Goal: Information Seeking & Learning: Learn about a topic

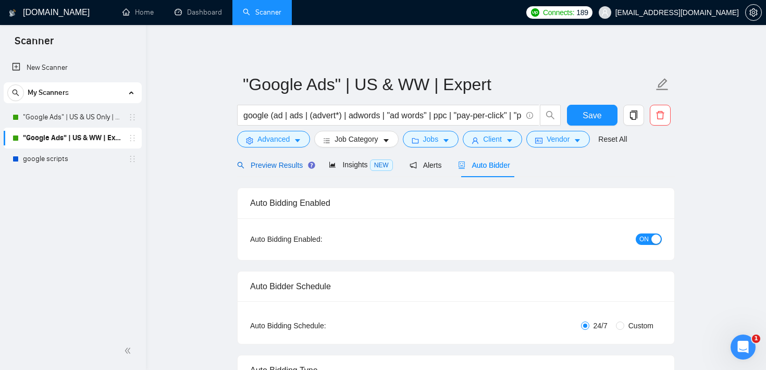
click at [266, 164] on span "Preview Results" at bounding box center [274, 165] width 75 height 8
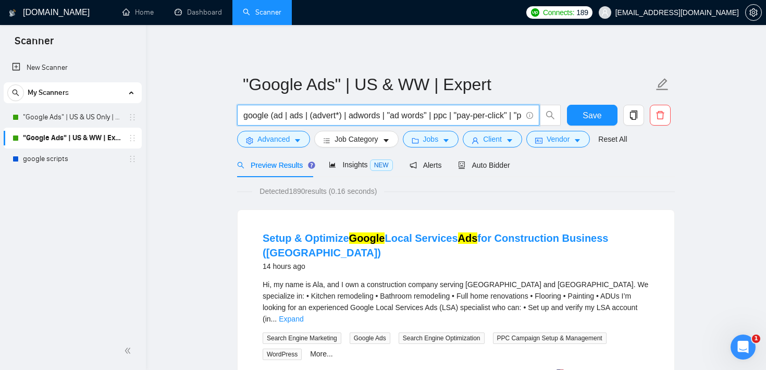
click at [299, 114] on input "google (ad | ads | (advert*) | adwords | "ad words" | ppc | "pay-per-click" | "…" at bounding box center [382, 115] width 278 height 13
click at [270, 117] on input "google (ad | ads | (advert*) | adwords | "ad words" | ppc | "pay-per-click" | "…" at bounding box center [382, 115] width 278 height 13
drag, startPoint x: 268, startPoint y: 114, endPoint x: 232, endPoint y: 114, distance: 35.4
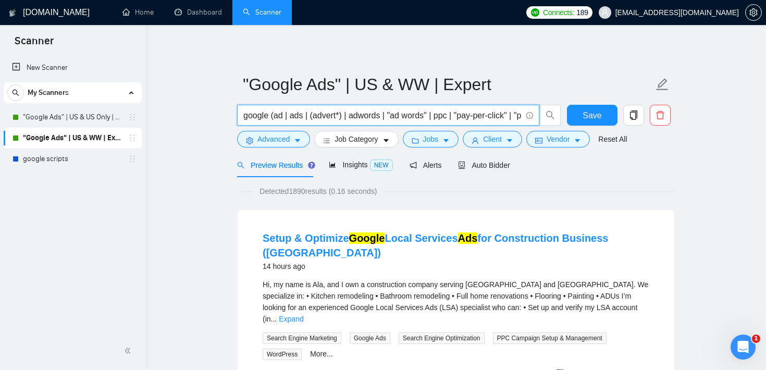
click at [265, 111] on input "google (ad | ads | (advert*) | adwords | "ad words" | ppc | "pay-per-click" | "…" at bounding box center [382, 115] width 278 height 13
drag, startPoint x: 272, startPoint y: 114, endPoint x: 544, endPoint y: 114, distance: 271.8
click at [544, 114] on span "google (ad | ads | (advert*) | adwords | "ad words" | ppc | "pay-per-click" | "…" at bounding box center [399, 115] width 324 height 21
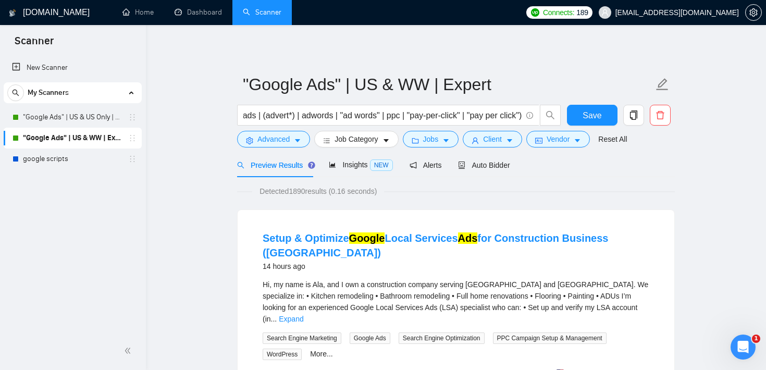
scroll to position [0, 0]
click at [445, 140] on button "Jobs" at bounding box center [431, 139] width 56 height 17
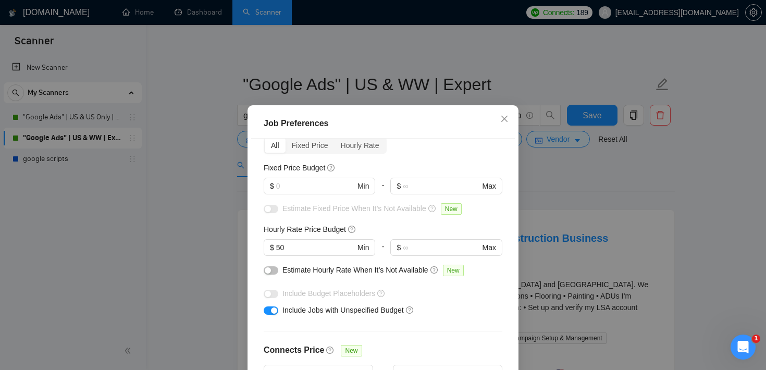
scroll to position [54, 0]
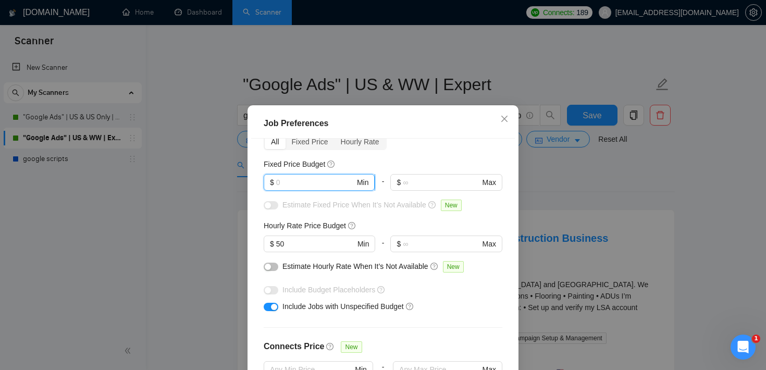
click at [347, 182] on input "text" at bounding box center [315, 182] width 79 height 11
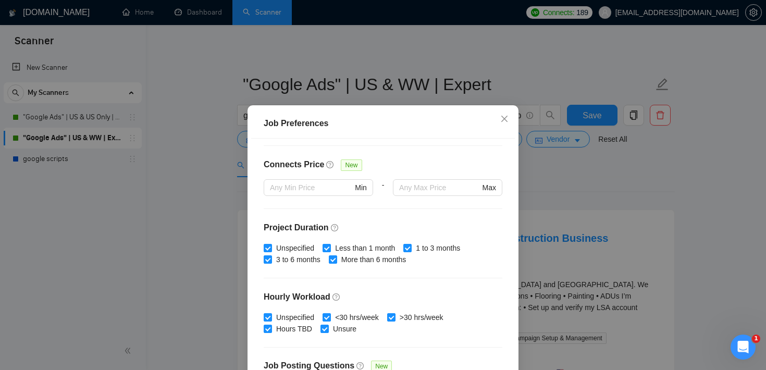
scroll to position [265, 0]
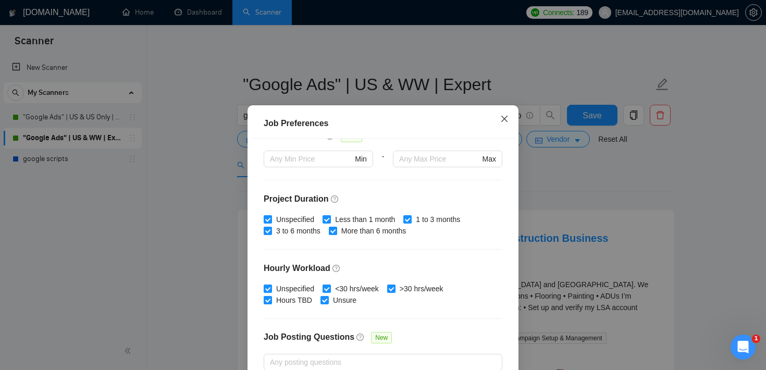
click at [500, 121] on icon "close" at bounding box center [504, 119] width 8 height 8
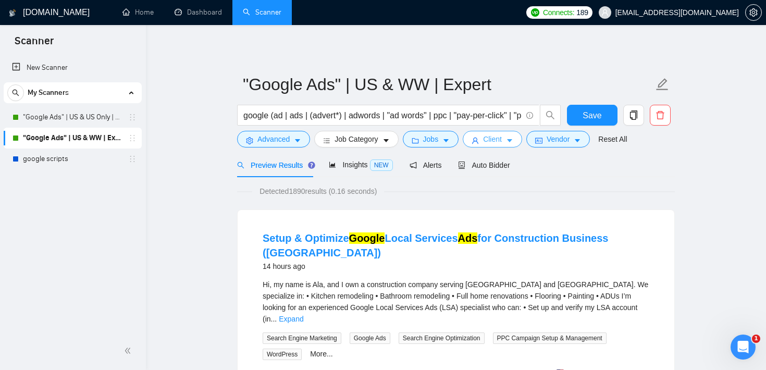
click at [494, 143] on span "Client" at bounding box center [492, 138] width 19 height 11
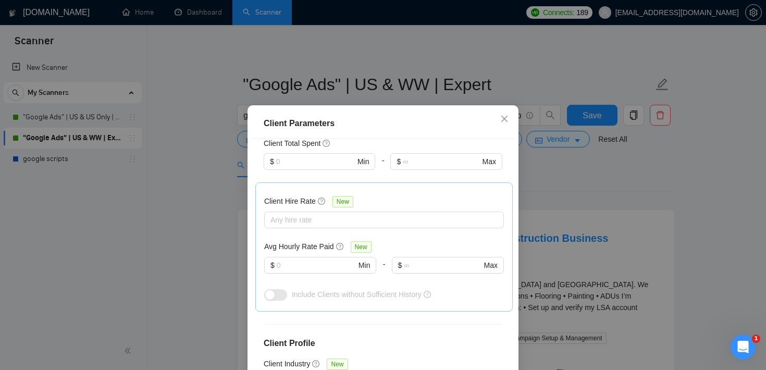
scroll to position [292, 0]
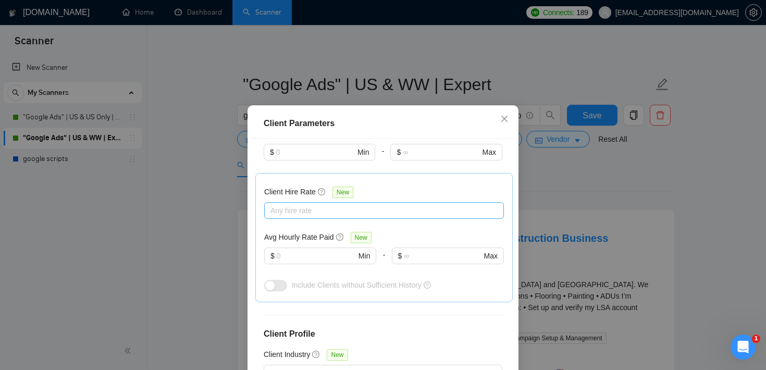
click at [313, 214] on div at bounding box center [379, 210] width 224 height 12
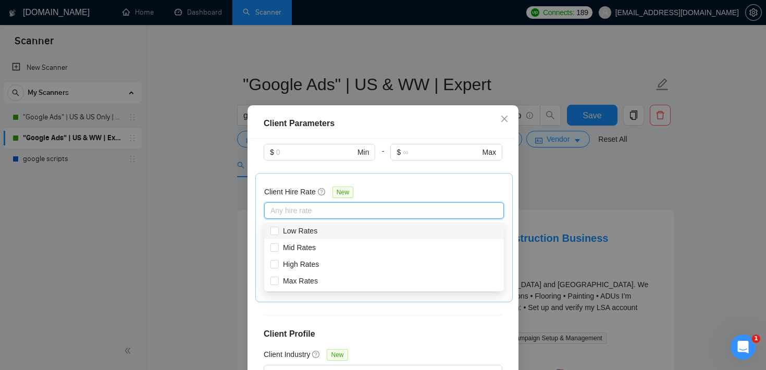
click at [341, 173] on div "Client Hire Rate New Any hire rate Avg Hourly Rate Paid New $ Min - $ Max Inclu…" at bounding box center [383, 237] width 257 height 129
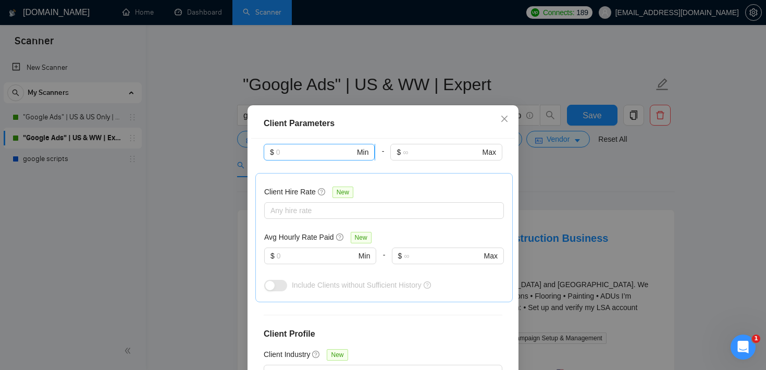
click at [329, 153] on input "text" at bounding box center [315, 151] width 79 height 11
click at [398, 165] on div "$ Max" at bounding box center [445, 158] width 111 height 29
click at [333, 252] on input "text" at bounding box center [316, 255] width 79 height 11
click at [503, 123] on icon "close" at bounding box center [504, 119] width 8 height 8
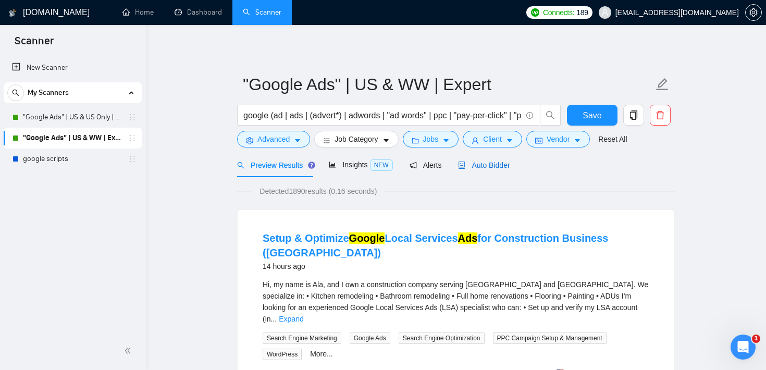
click at [491, 162] on span "Auto Bidder" at bounding box center [484, 165] width 52 height 8
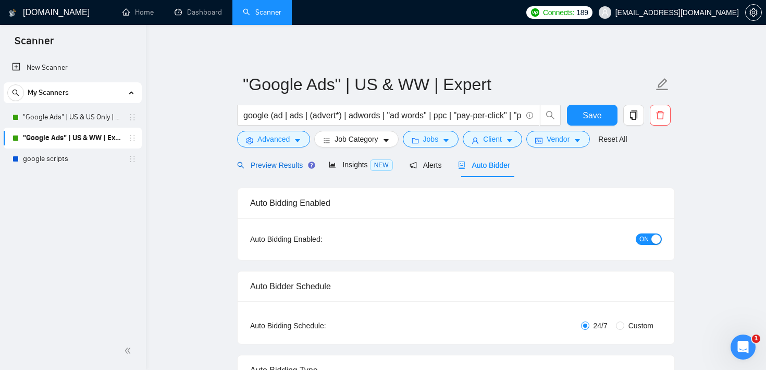
click at [279, 166] on span "Preview Results" at bounding box center [274, 165] width 75 height 8
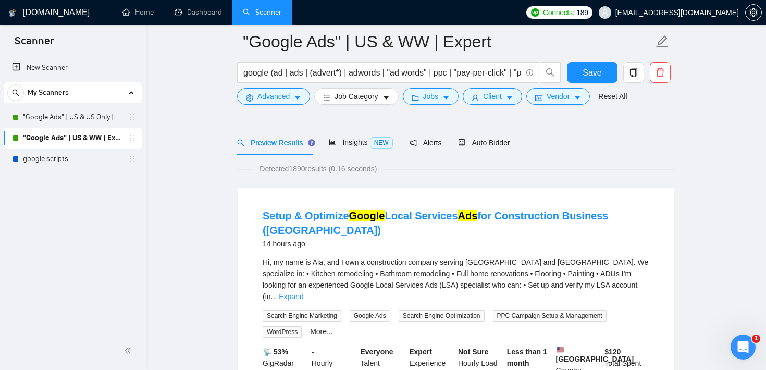
scroll to position [58, 0]
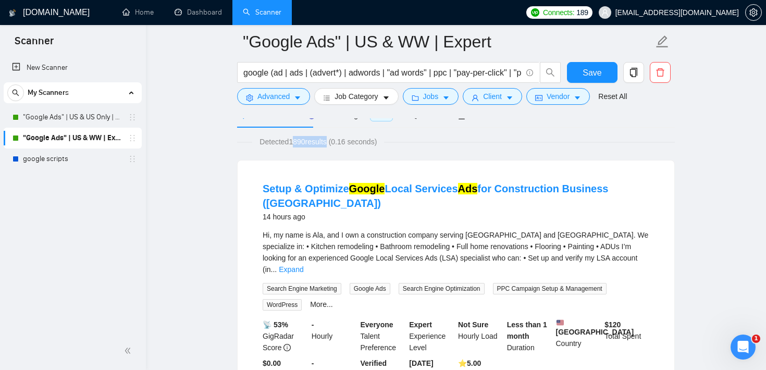
drag, startPoint x: 293, startPoint y: 142, endPoint x: 330, endPoint y: 141, distance: 37.0
click at [330, 141] on span "Detected 1890 results (0.16 seconds)" at bounding box center [318, 141] width 132 height 11
click at [392, 219] on div "14 hours ago" at bounding box center [455, 216] width 386 height 12
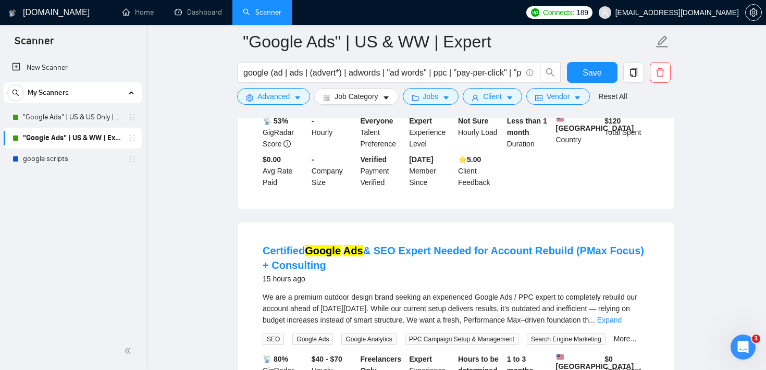
scroll to position [261, 0]
click at [305, 69] on input "google (ad | ads | (advert*) | adwords | "ad words" | ppc | "pay-per-click" | "…" at bounding box center [382, 72] width 278 height 13
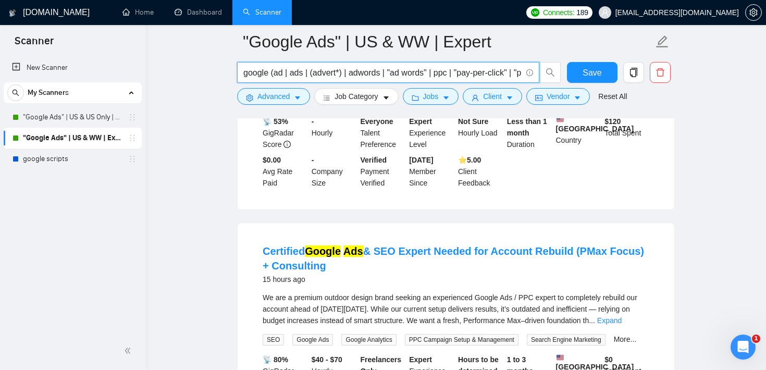
click at [305, 69] on input "google (ad | ads | (advert*) | adwords | "ad words" | ppc | "pay-per-click" | "…" at bounding box center [382, 72] width 278 height 13
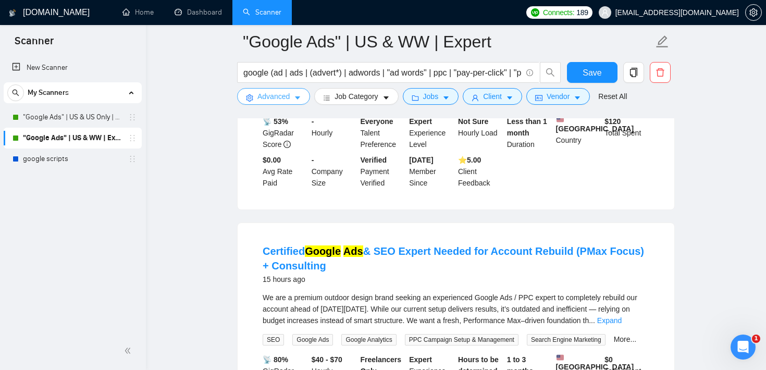
click at [279, 96] on span "Advanced" at bounding box center [273, 96] width 32 height 11
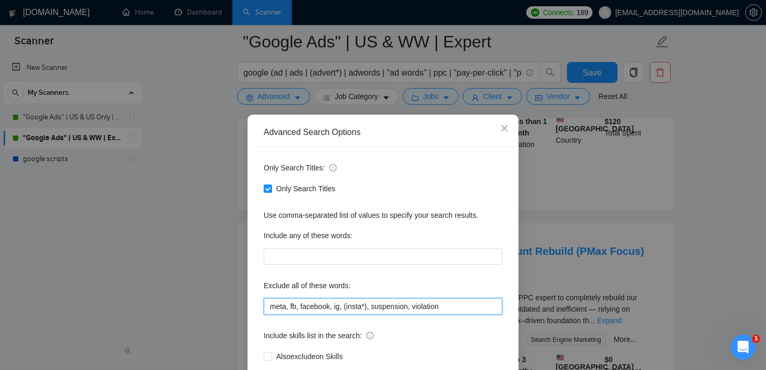
click at [305, 308] on input "meta, fb, facebook, ig, (insta*), suspension, violation" at bounding box center [382, 306] width 239 height 17
click at [505, 129] on icon "close" at bounding box center [504, 128] width 8 height 8
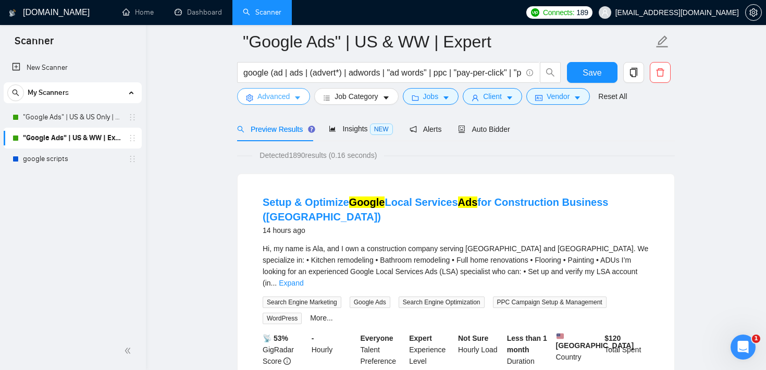
scroll to position [0, 0]
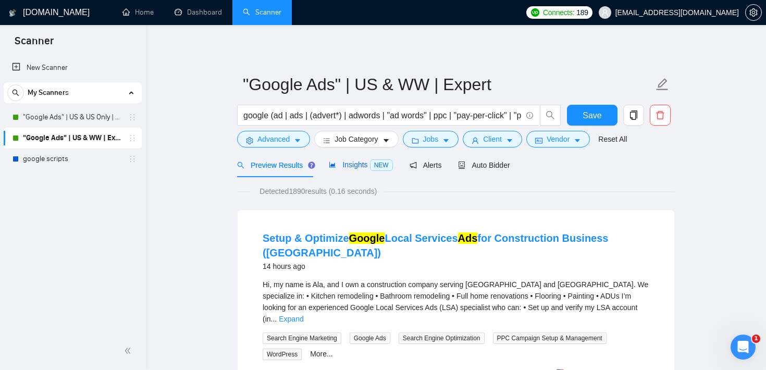
click at [364, 169] on span "Insights NEW" at bounding box center [361, 164] width 64 height 8
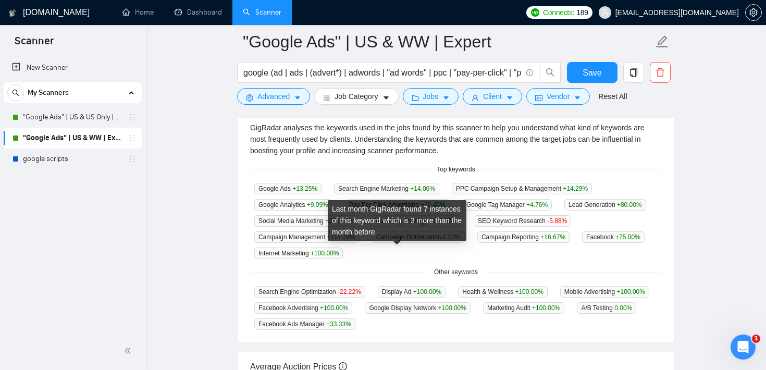
scroll to position [237, 0]
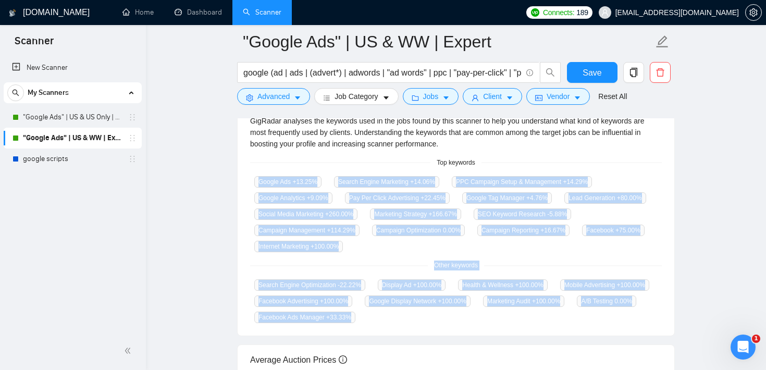
drag, startPoint x: 545, startPoint y: 311, endPoint x: 241, endPoint y: 206, distance: 322.5
click at [241, 206] on div "GigRadar analyses the keywords used in the jobs found by this scanner to help y…" at bounding box center [455, 219] width 436 height 233
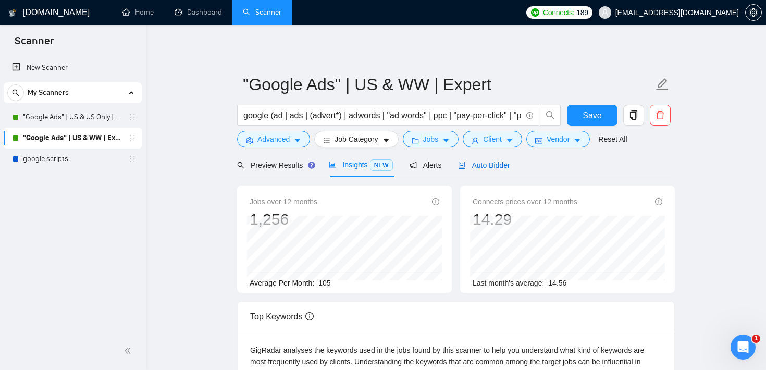
click at [501, 166] on span "Auto Bidder" at bounding box center [484, 165] width 52 height 8
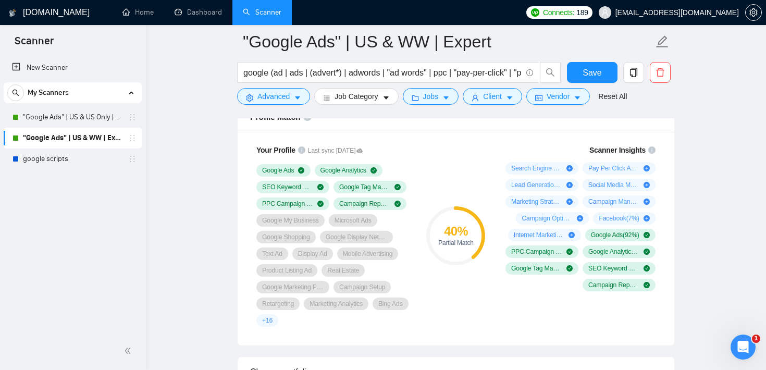
scroll to position [671, 0]
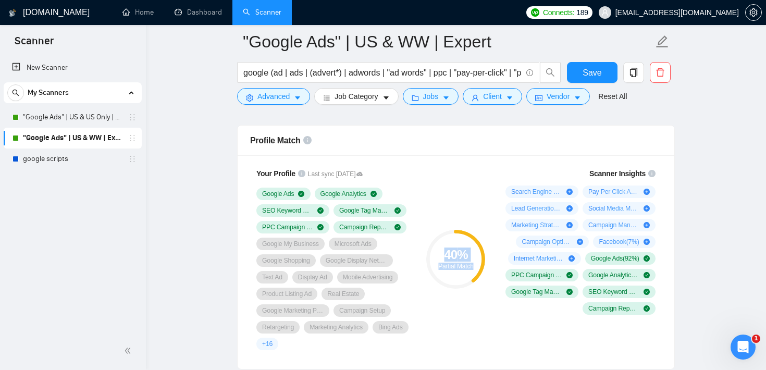
drag, startPoint x: 435, startPoint y: 225, endPoint x: 473, endPoint y: 263, distance: 53.4
click at [473, 263] on div "40 % Partial Match" at bounding box center [456, 258] width 70 height 195
click at [463, 199] on div "40 % Partial Match" at bounding box center [456, 258] width 70 height 195
click at [738, 333] on div "Open Intercom Messenger" at bounding box center [741, 345] width 34 height 34
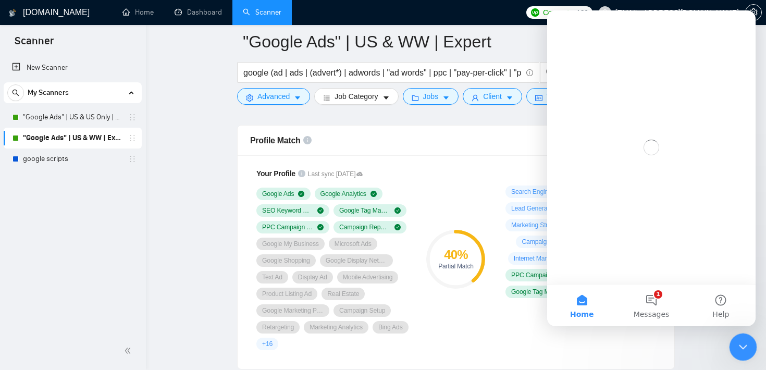
scroll to position [0, 0]
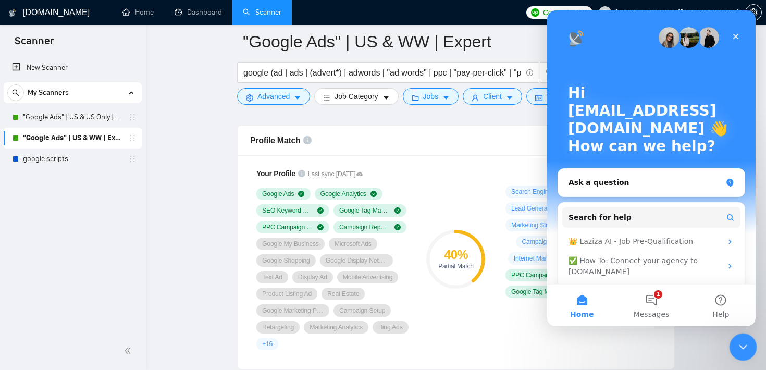
click at [741, 339] on icon "Close Intercom Messenger" at bounding box center [741, 345] width 12 height 12
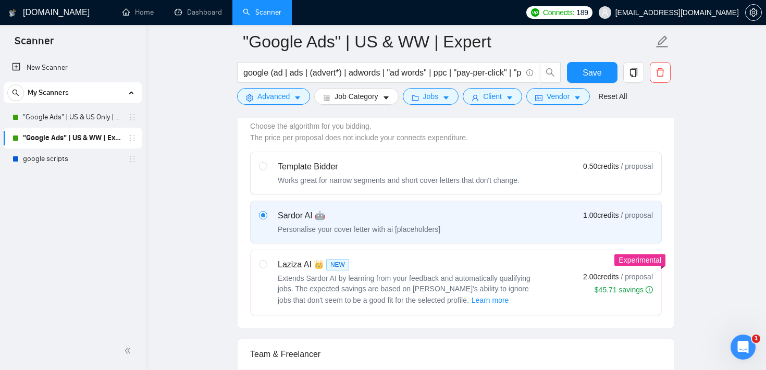
scroll to position [299, 0]
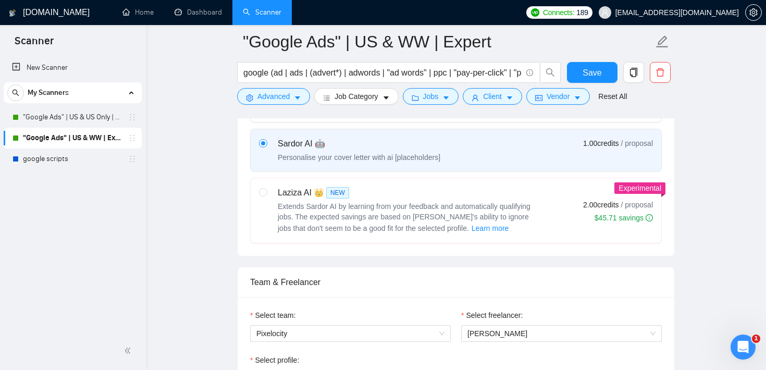
scroll to position [378, 0]
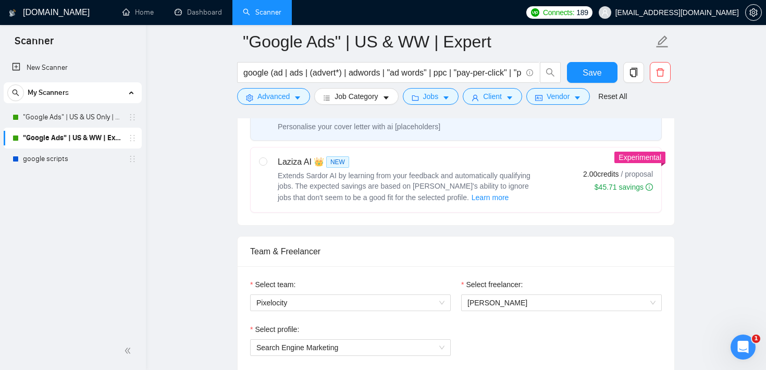
scroll to position [382, 0]
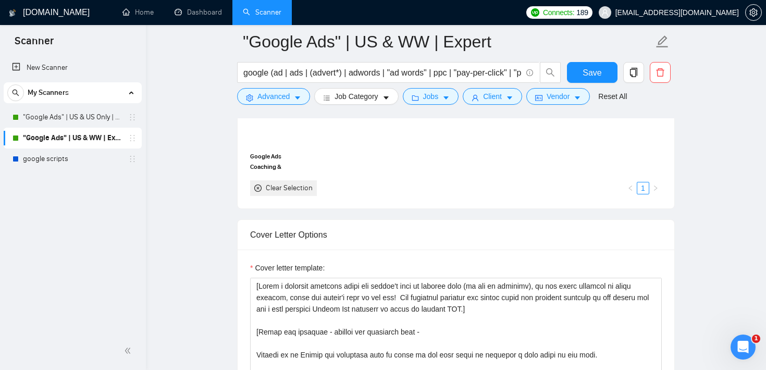
scroll to position [1065, 0]
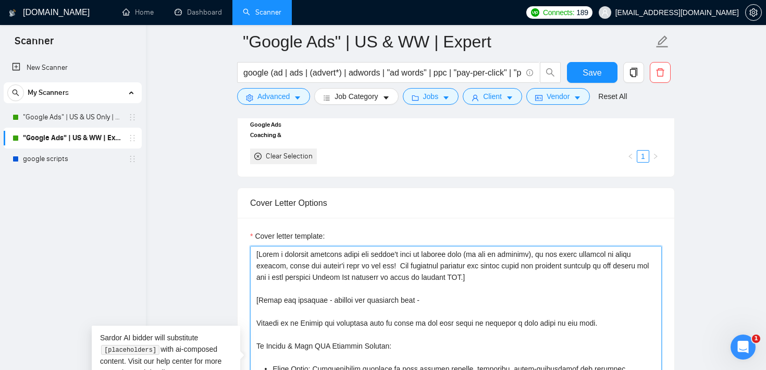
drag, startPoint x: 528, startPoint y: 277, endPoint x: 235, endPoint y: 241, distance: 294.3
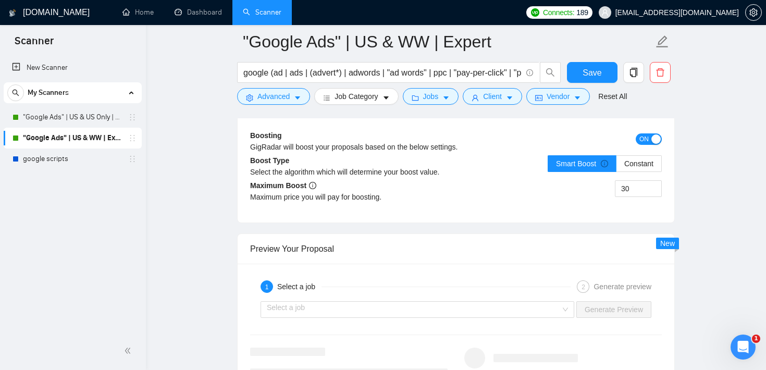
scroll to position [1951, 0]
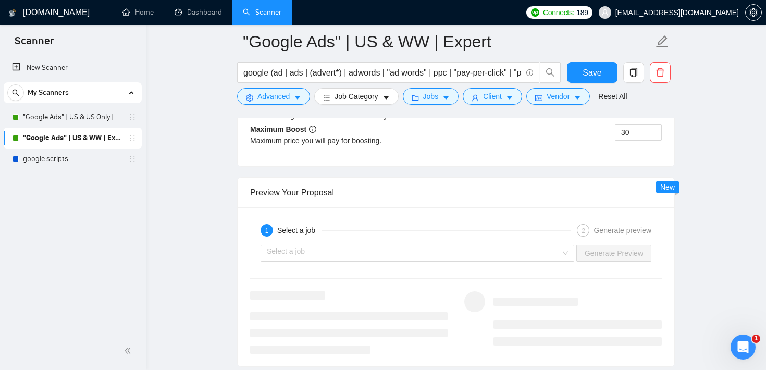
click at [432, 262] on div "Select a job Generate Preview" at bounding box center [455, 253] width 413 height 25
click at [440, 242] on div "Select a job Generate Preview" at bounding box center [455, 253] width 413 height 25
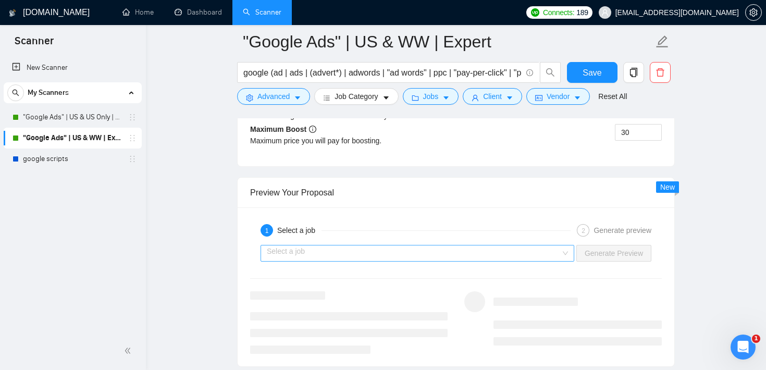
click at [435, 256] on input "search" at bounding box center [414, 253] width 294 height 16
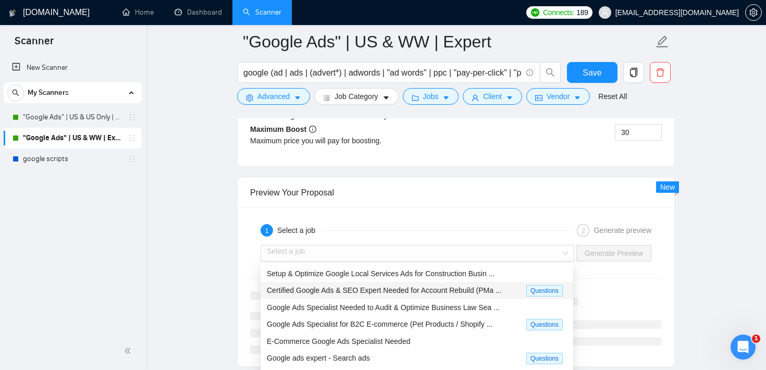
click at [472, 203] on div "Preview Your Proposal" at bounding box center [455, 193] width 411 height 30
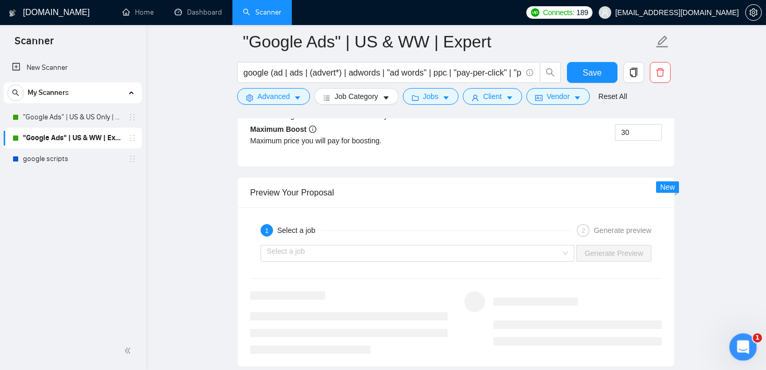
click at [740, 338] on icon "Open Intercom Messenger" at bounding box center [741, 345] width 17 height 17
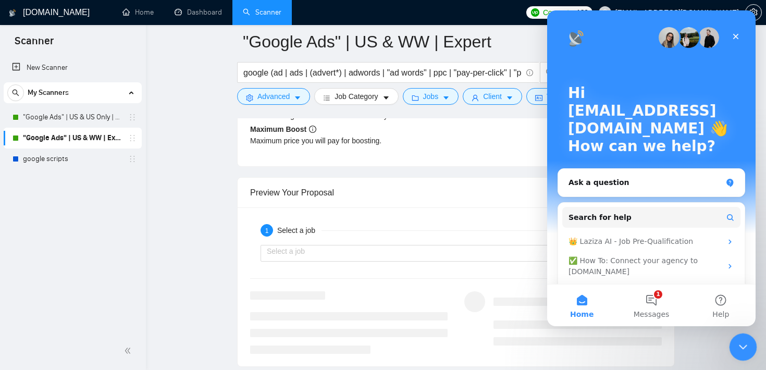
click at [742, 347] on icon "Close Intercom Messenger" at bounding box center [741, 345] width 12 height 12
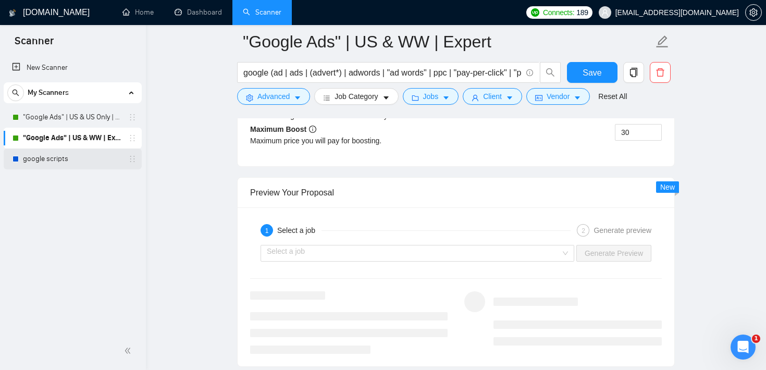
click at [69, 158] on link "google scripts" at bounding box center [72, 158] width 99 height 21
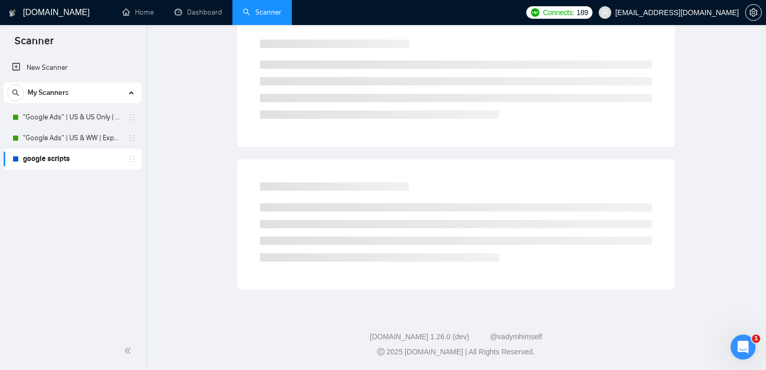
scroll to position [10, 0]
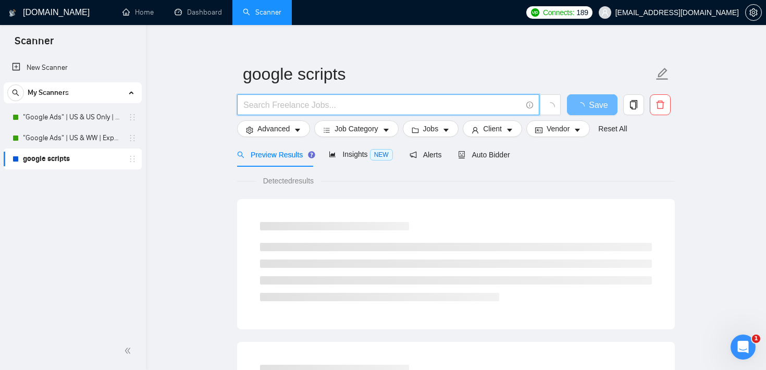
click at [291, 104] on input "text" at bounding box center [382, 104] width 278 height 13
click at [243, 106] on input "n8n*)" at bounding box center [382, 104] width 278 height 13
click at [288, 101] on input "(n8n*)" at bounding box center [382, 104] width 278 height 13
drag, startPoint x: 312, startPoint y: 106, endPoint x: 339, endPoint y: 101, distance: 27.7
click at [339, 101] on input "(n8n*) | ai agent | wappy" at bounding box center [382, 104] width 278 height 13
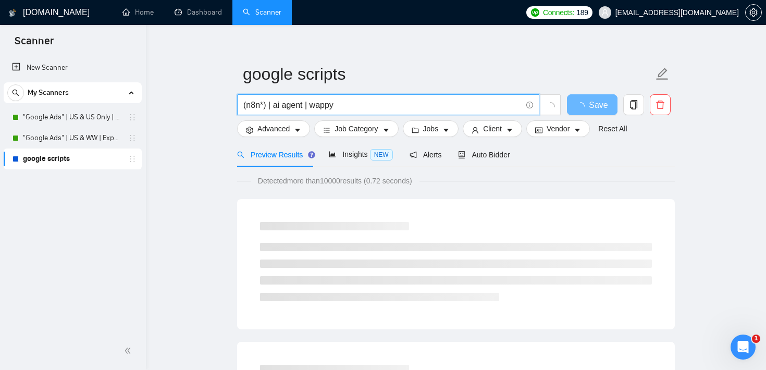
click at [343, 103] on input "(n8n*) | ai agent | wappy" at bounding box center [382, 104] width 278 height 13
click at [317, 106] on input "(n8n*) | ai agent | wappy" at bounding box center [382, 104] width 278 height 13
click at [341, 108] on input "(n8n*) | ai agent | vappy" at bounding box center [382, 104] width 278 height 13
click at [311, 104] on input "(n8n*) | ai agent | vapi*)" at bounding box center [382, 104] width 278 height 13
click at [339, 104] on input "(n8n*) | ai agent | (vapi*)" at bounding box center [382, 104] width 278 height 13
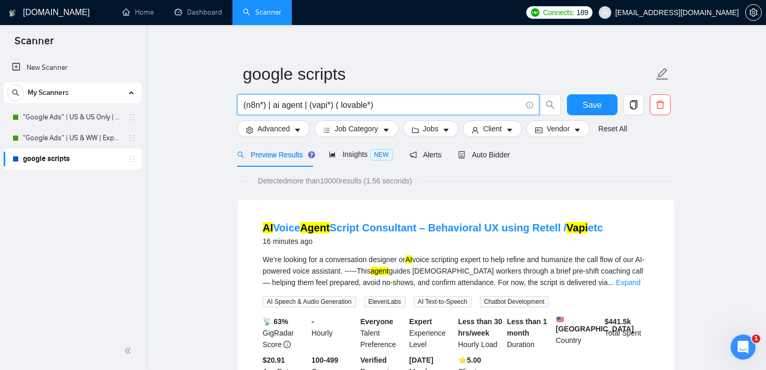
click at [344, 105] on input "(n8n*) | ai agent | (vapi*) ( lovable*)" at bounding box center [382, 104] width 278 height 13
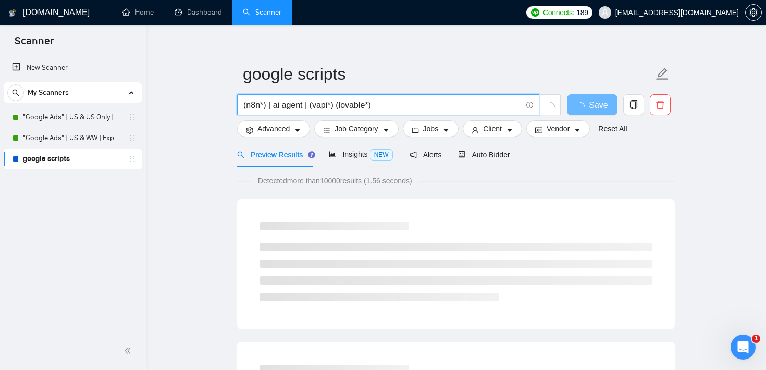
click at [336, 105] on input "(n8n*) | ai agent | (vapi*) (lovable*)" at bounding box center [382, 104] width 278 height 13
click at [388, 103] on input "(n8n*) | ai agent | (vapi*) | (lovable*)" at bounding box center [382, 104] width 278 height 13
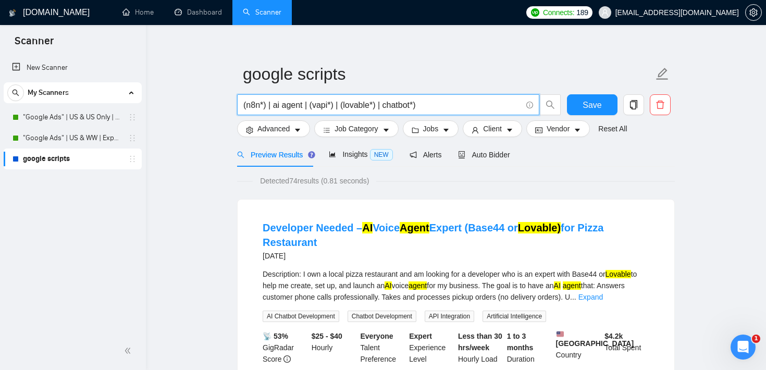
click at [386, 105] on input "(n8n*) | ai agent | (vapi*) | (lovable*) | chatbot*)" at bounding box center [382, 104] width 278 height 13
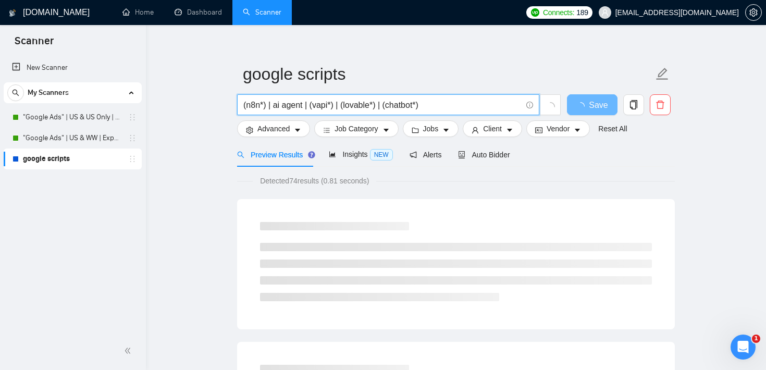
click at [456, 105] on input "(n8n*) | ai agent | (vapi*) | (lovable*) | (chatbot*)" at bounding box center [382, 104] width 278 height 13
type input "(n8n*) | ai agent | (vapi*) | (lovable*) | (chatbot*) | rag"
click at [494, 158] on span "Auto Bidder" at bounding box center [484, 154] width 52 height 8
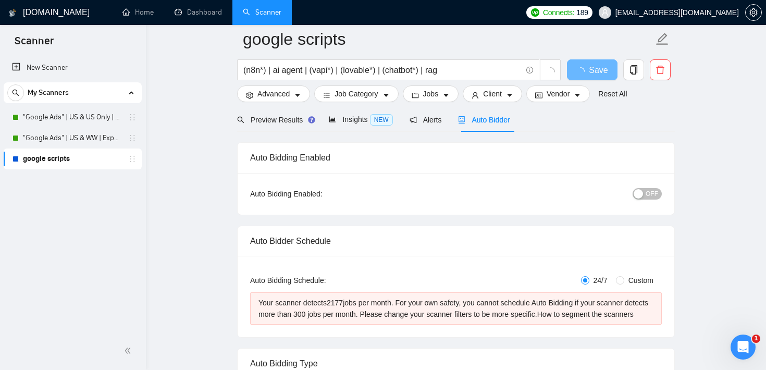
scroll to position [77, 0]
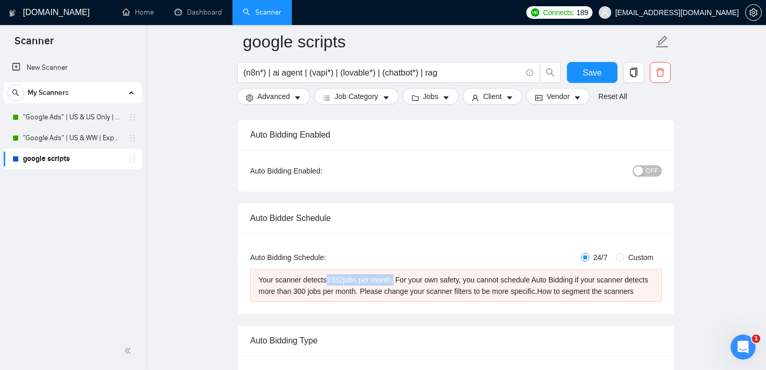
drag, startPoint x: 330, startPoint y: 279, endPoint x: 401, endPoint y: 277, distance: 71.4
click at [401, 277] on div "Your scanner detects 2332 jobs per month. For your own safety, you cannot sched…" at bounding box center [455, 285] width 395 height 23
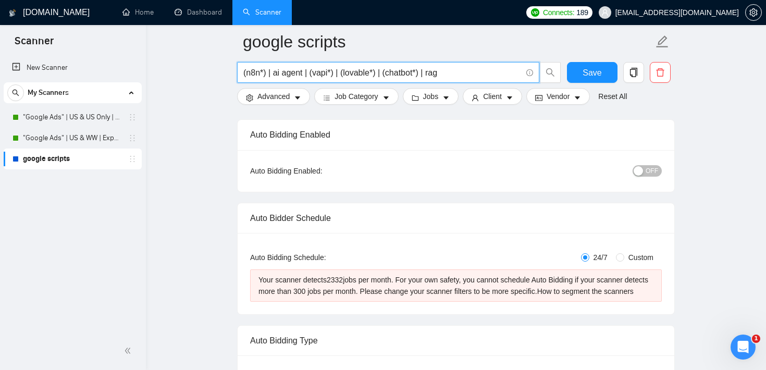
drag, startPoint x: 244, startPoint y: 71, endPoint x: 443, endPoint y: 77, distance: 198.5
click at [443, 77] on input "(n8n*) | ai agent | (vapi*) | (lovable*) | (chatbot*) | rag" at bounding box center [382, 72] width 278 height 13
click at [423, 106] on form "google scripts (n8n*) | ai agent | (vapi*) | (lovable*) | (chatbot*) | rag Save…" at bounding box center [455, 67] width 437 height 85
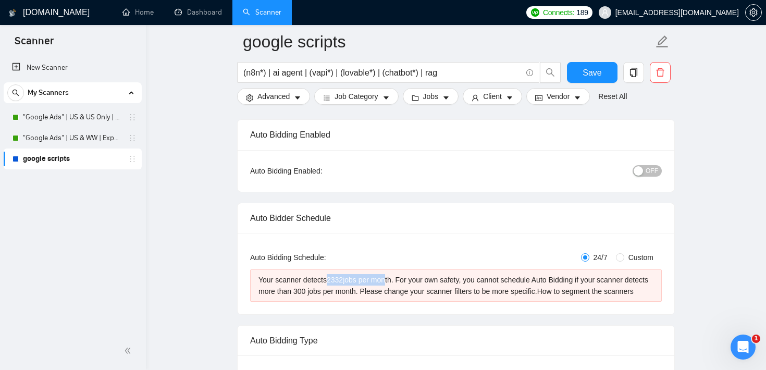
drag, startPoint x: 332, startPoint y: 280, endPoint x: 392, endPoint y: 281, distance: 59.4
click at [392, 281] on div "Your scanner detects 2332 jobs per month. For your own safety, you cannot sched…" at bounding box center [455, 285] width 395 height 23
click at [438, 92] on span "Jobs" at bounding box center [431, 96] width 16 height 11
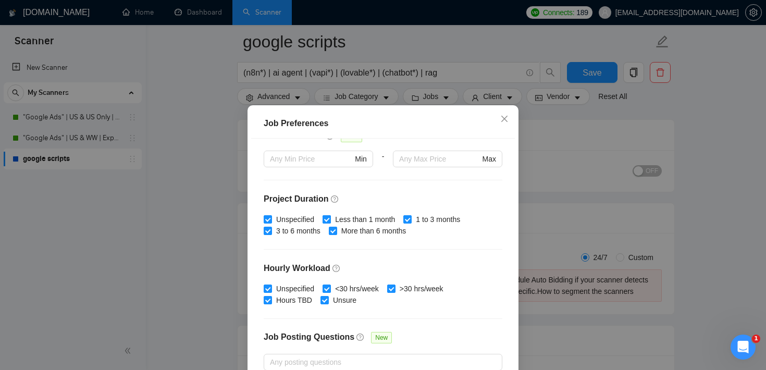
scroll to position [0, 0]
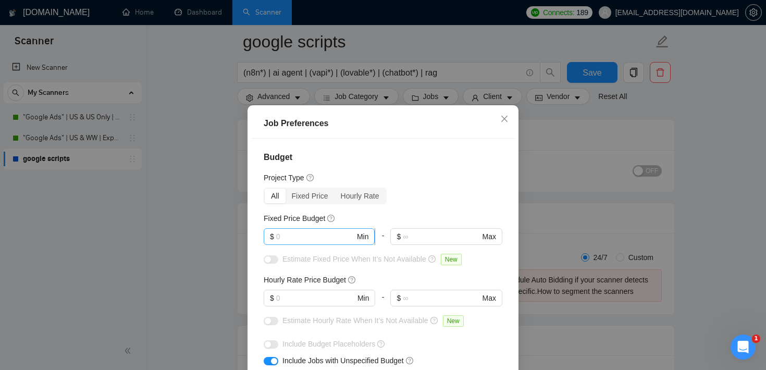
click at [295, 237] on input "text" at bounding box center [315, 236] width 79 height 11
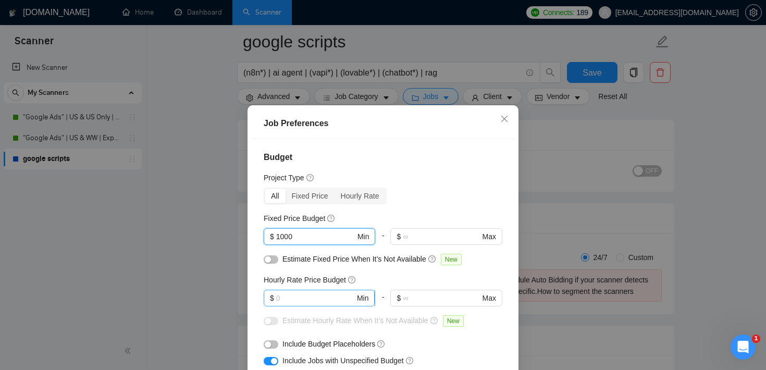
type input "1000"
click at [284, 296] on input "text" at bounding box center [315, 297] width 79 height 11
type input "40"
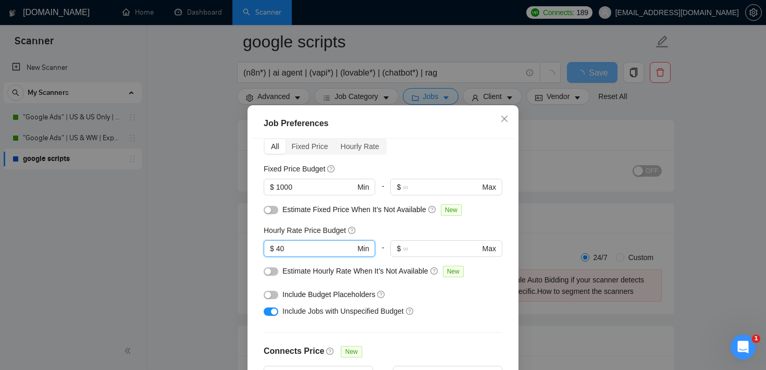
scroll to position [80, 0]
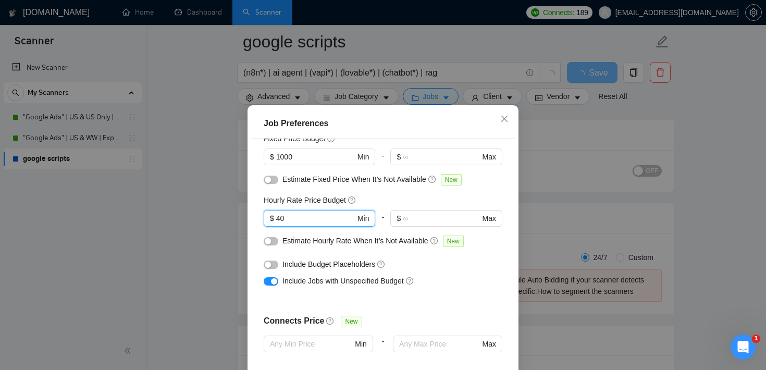
type input "40"
click at [270, 282] on button "button" at bounding box center [270, 281] width 15 height 8
drag, startPoint x: 292, startPoint y: 217, endPoint x: 274, endPoint y: 217, distance: 18.2
click at [274, 217] on span "$ 40 Min" at bounding box center [318, 218] width 111 height 17
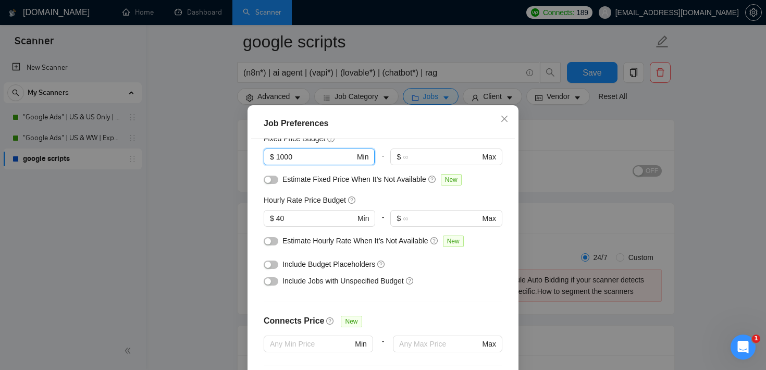
drag, startPoint x: 300, startPoint y: 158, endPoint x: 266, endPoint y: 159, distance: 34.4
click at [266, 159] on span "$ 1000 Min" at bounding box center [318, 156] width 111 height 17
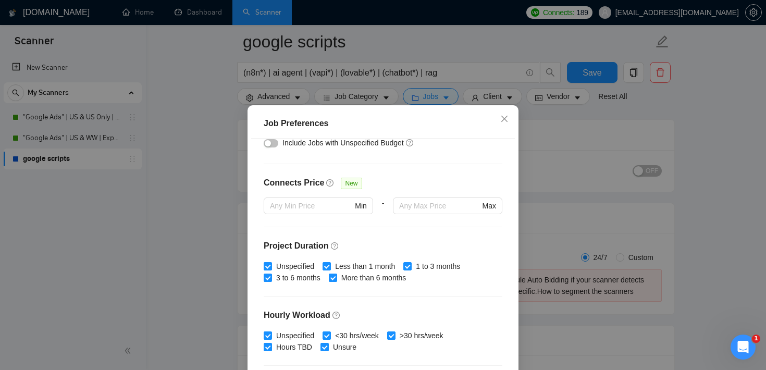
scroll to position [328, 0]
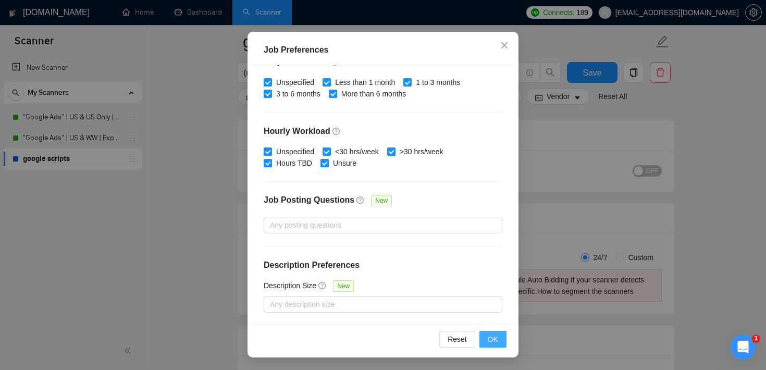
click at [482, 332] on button "OK" at bounding box center [492, 339] width 27 height 17
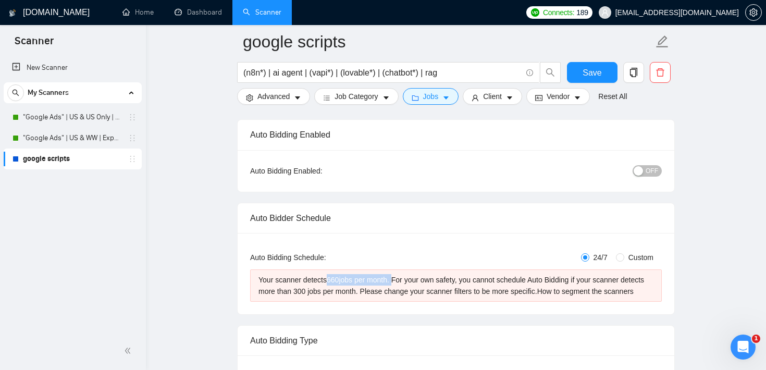
drag, startPoint x: 332, startPoint y: 280, endPoint x: 399, endPoint y: 278, distance: 67.7
click at [399, 278] on div "Your scanner detects 660 jobs per month. For your own safety, you cannot schedu…" at bounding box center [455, 285] width 395 height 23
click at [452, 102] on button "Jobs" at bounding box center [431, 96] width 56 height 17
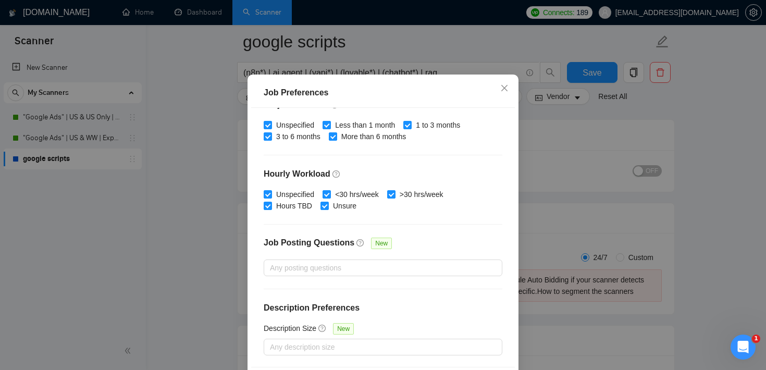
scroll to position [0, 0]
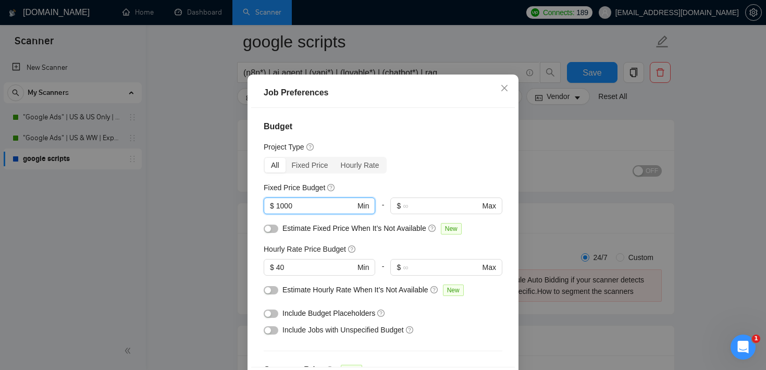
drag, startPoint x: 300, startPoint y: 241, endPoint x: 259, endPoint y: 240, distance: 41.2
click at [260, 240] on div "Budget Project Type All Fixed Price Hourly Rate Fixed Price Budget 1000 $ 1000 …" at bounding box center [382, 237] width 263 height 259
drag, startPoint x: 288, startPoint y: 300, endPoint x: 264, endPoint y: 300, distance: 24.0
click at [264, 275] on span "$ 40 Min" at bounding box center [318, 267] width 111 height 17
click at [505, 103] on span "Close" at bounding box center [504, 88] width 28 height 28
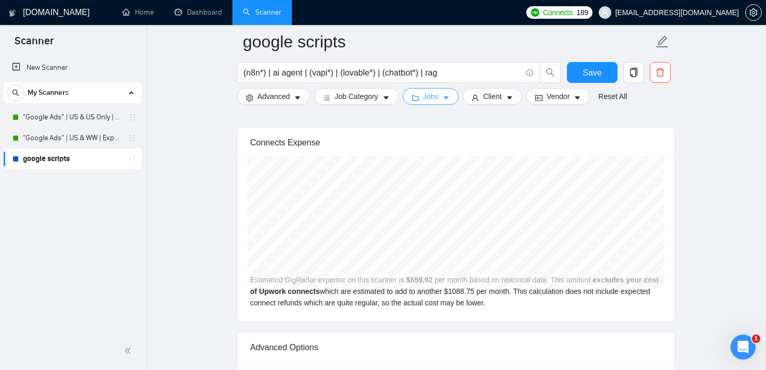
scroll to position [2198, 0]
click at [507, 93] on button "Client" at bounding box center [491, 96] width 59 height 17
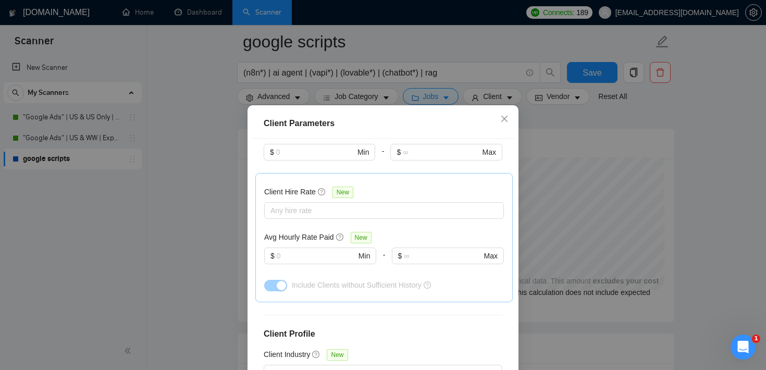
scroll to position [0, 0]
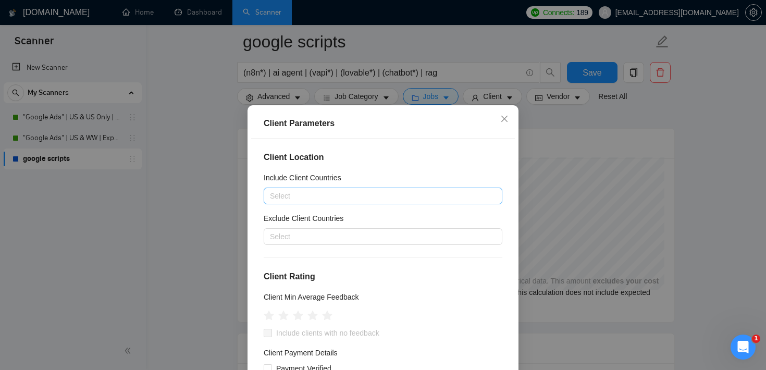
click at [339, 194] on div at bounding box center [377, 196] width 223 height 12
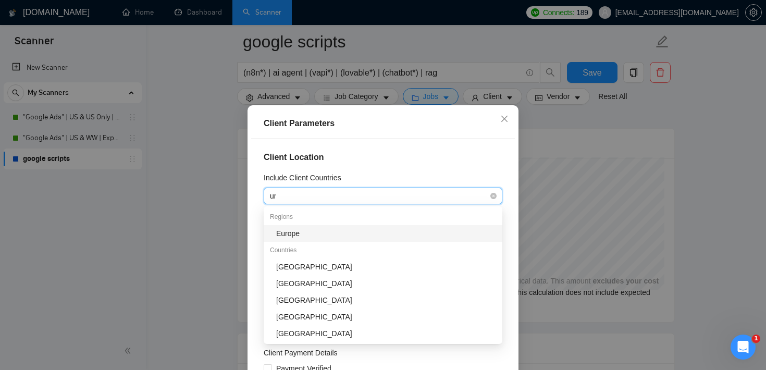
type input "uni"
click at [311, 236] on div "[GEOGRAPHIC_DATA]" at bounding box center [386, 233] width 220 height 11
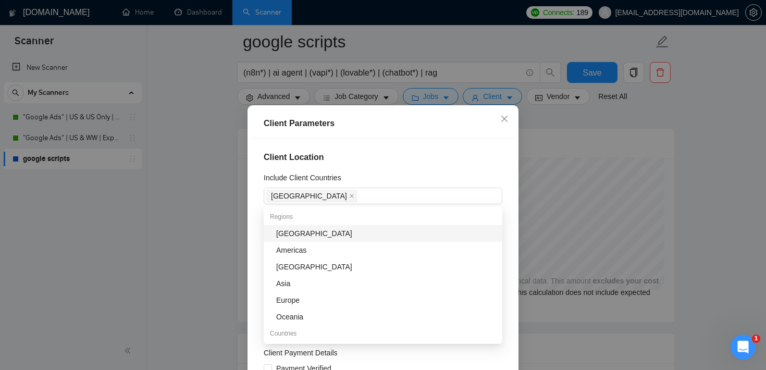
click at [398, 155] on h4 "Client Location" at bounding box center [382, 157] width 239 height 12
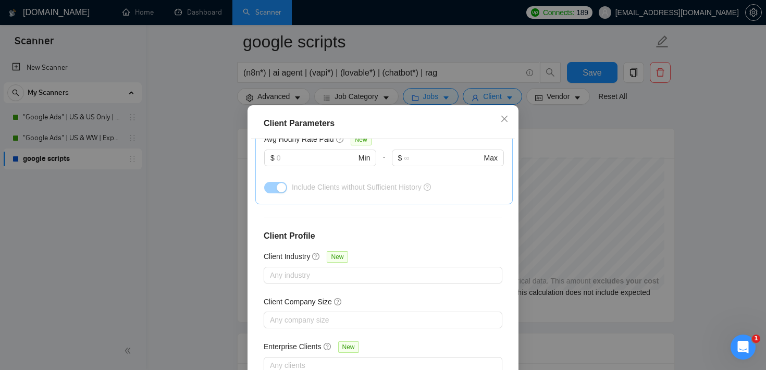
scroll to position [73, 0]
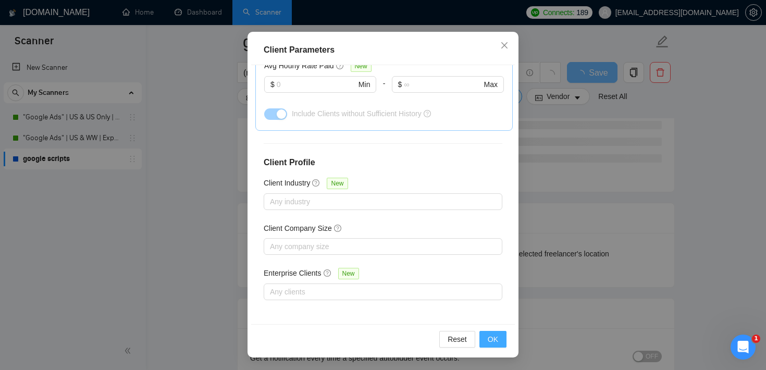
click at [496, 340] on span "OK" at bounding box center [492, 338] width 10 height 11
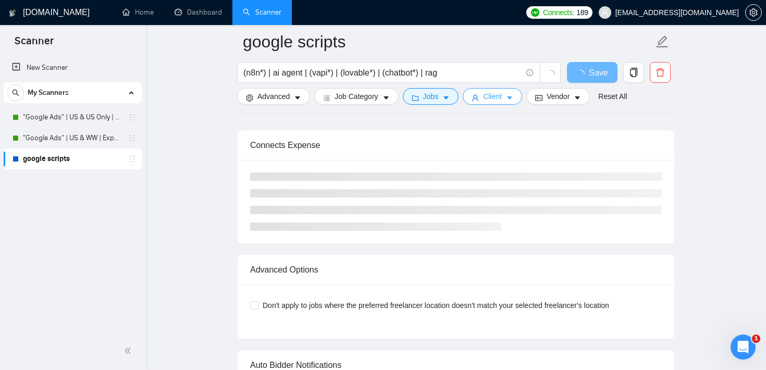
scroll to position [2144, 0]
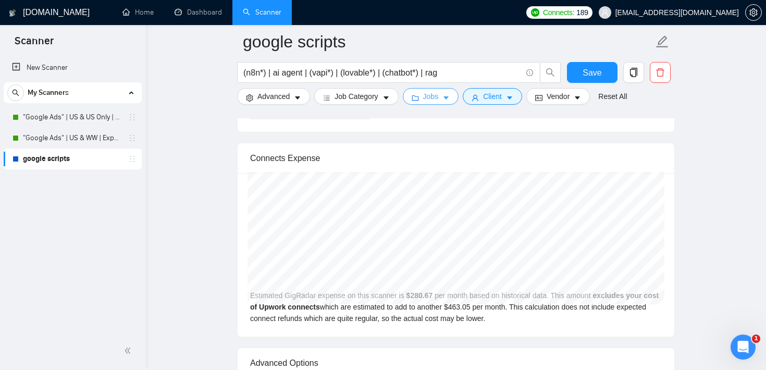
click at [428, 93] on span "Jobs" at bounding box center [431, 96] width 16 height 11
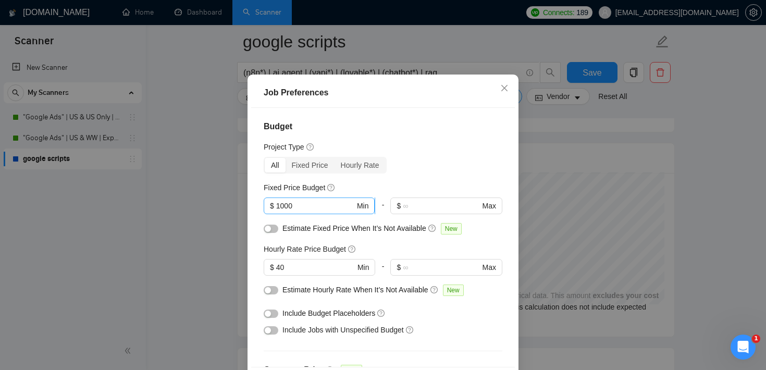
click at [280, 211] on input "1000" at bounding box center [315, 205] width 79 height 11
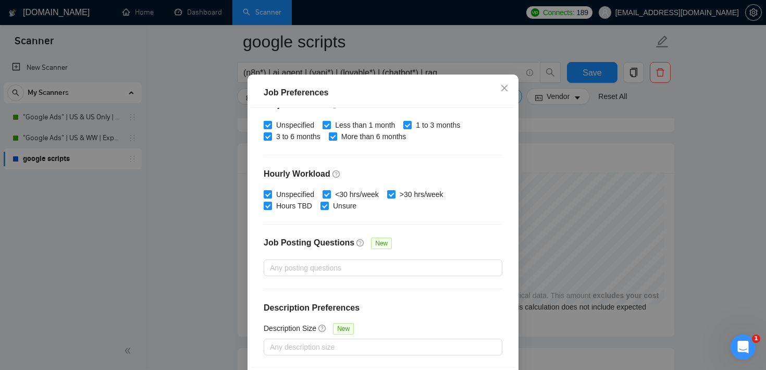
scroll to position [73, 0]
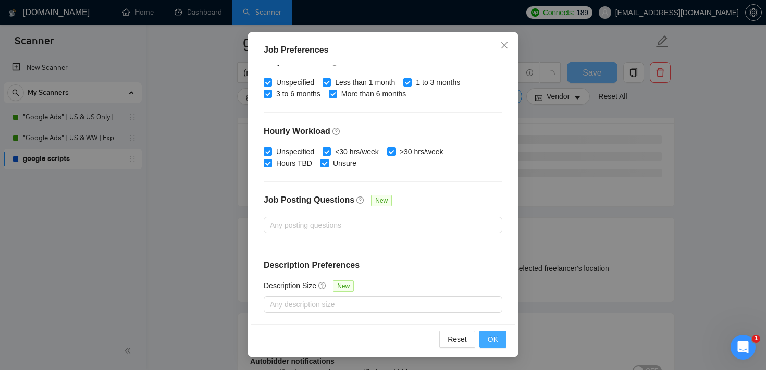
type input "5000"
click at [493, 342] on span "OK" at bounding box center [492, 338] width 10 height 11
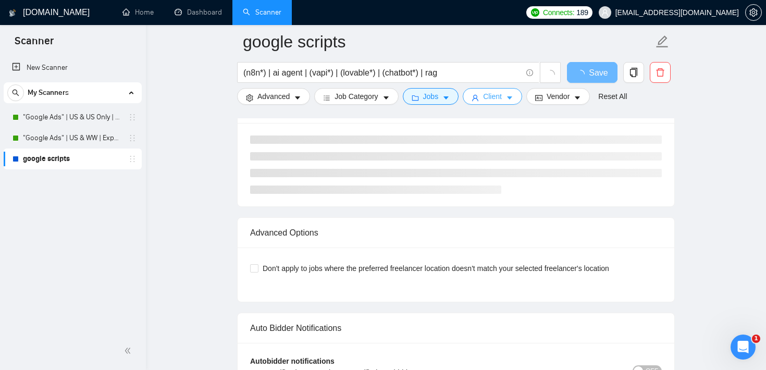
scroll to position [31, 0]
click at [495, 97] on span "Client" at bounding box center [492, 96] width 19 height 11
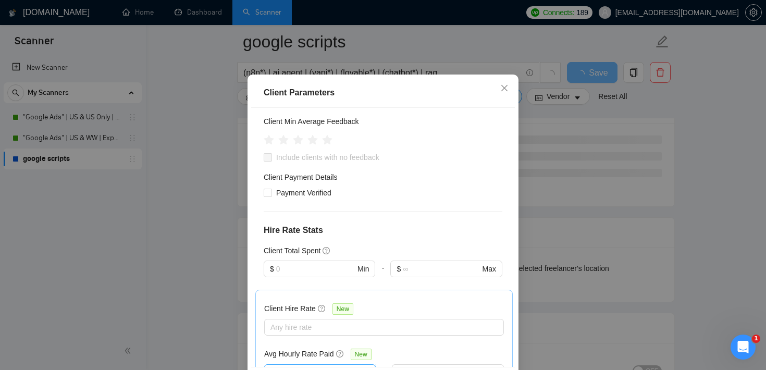
scroll to position [0, 0]
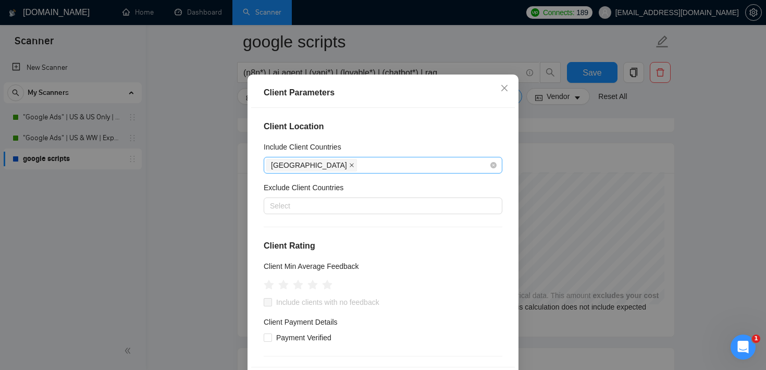
click at [349, 171] on span at bounding box center [351, 164] width 5 height 11
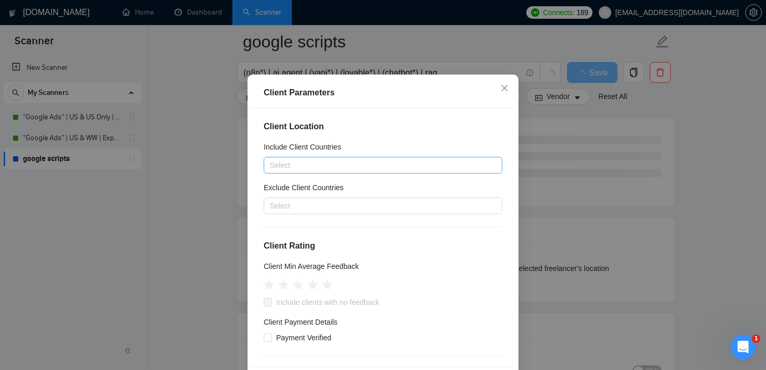
scroll to position [390, 0]
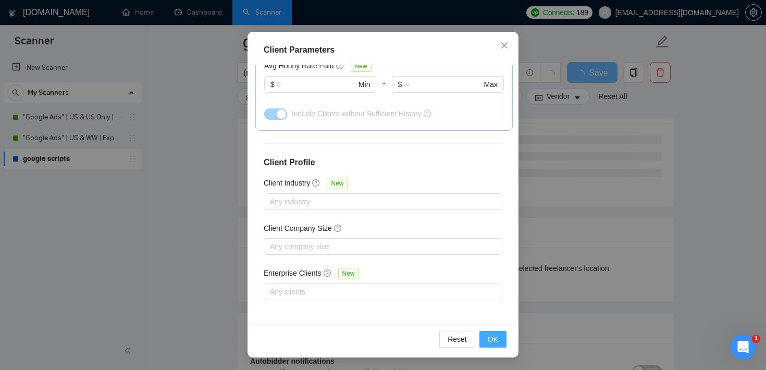
click at [499, 345] on button "OK" at bounding box center [492, 339] width 27 height 17
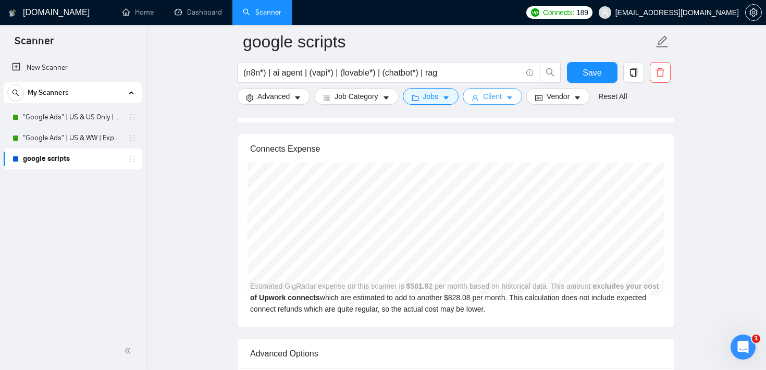
scroll to position [2192, 0]
click at [438, 98] on span "Jobs" at bounding box center [431, 96] width 16 height 11
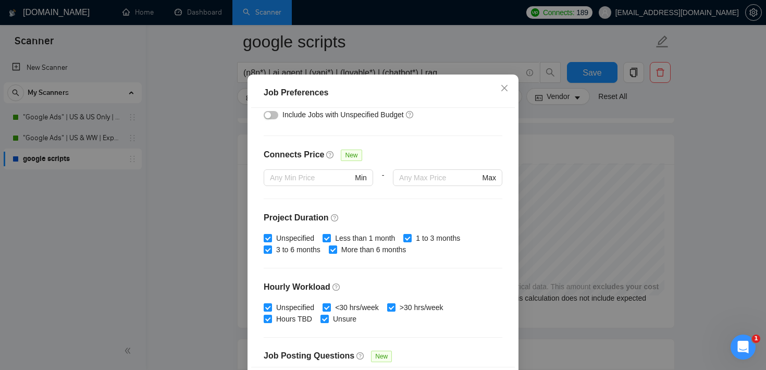
scroll to position [217, 0]
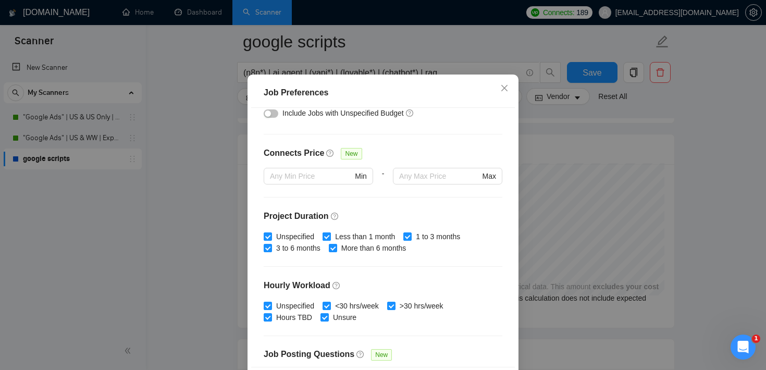
click at [330, 240] on input "Less than 1 month" at bounding box center [325, 235] width 7 height 7
checkbox input "false"
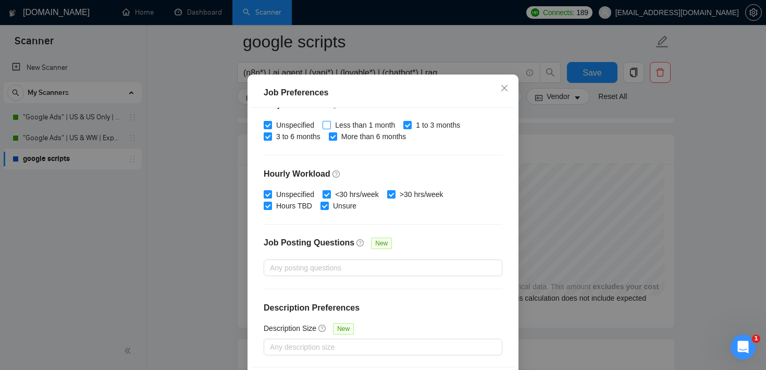
scroll to position [73, 0]
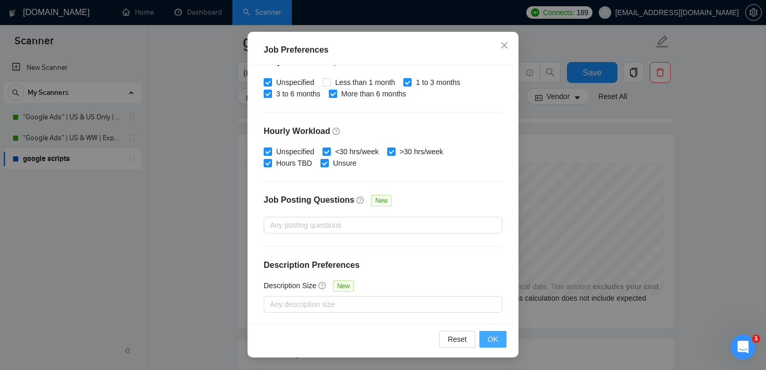
click at [492, 335] on span "OK" at bounding box center [492, 338] width 10 height 11
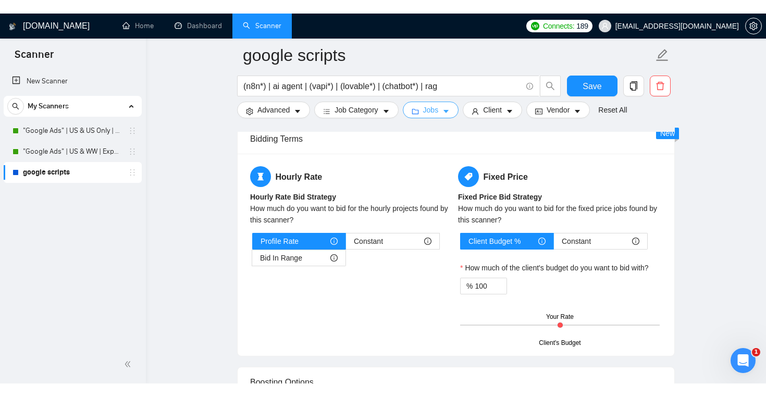
scroll to position [1677, 0]
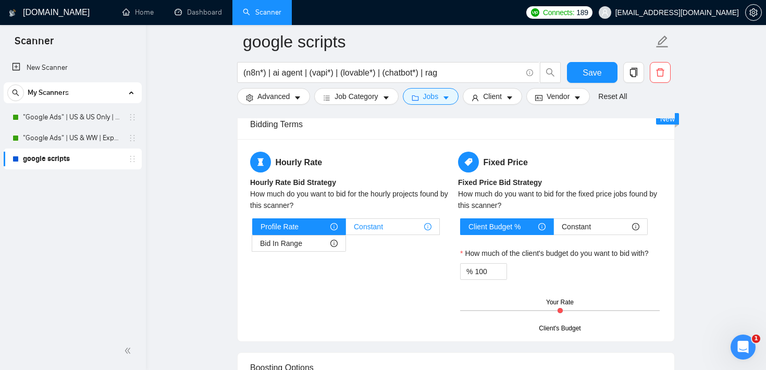
click at [387, 234] on div "Constant" at bounding box center [393, 227] width 78 height 16
click at [346, 229] on input "Constant" at bounding box center [346, 229] width 0 height 0
